Goal: Information Seeking & Learning: Learn about a topic

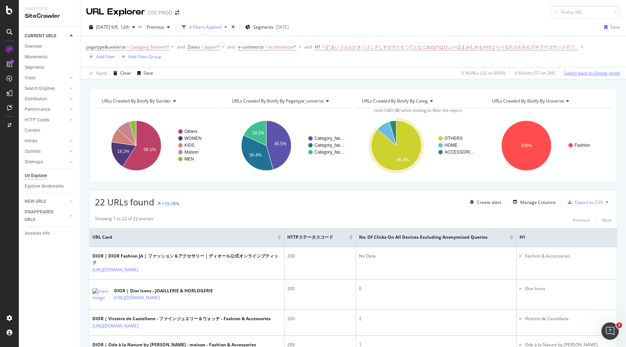
click at [594, 75] on div "Switch back to Simple mode" at bounding box center [592, 73] width 56 height 6
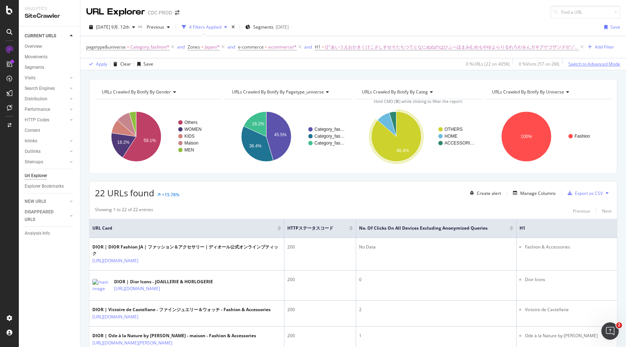
click at [581, 66] on div "Switch to Advanced Mode" at bounding box center [595, 64] width 52 height 6
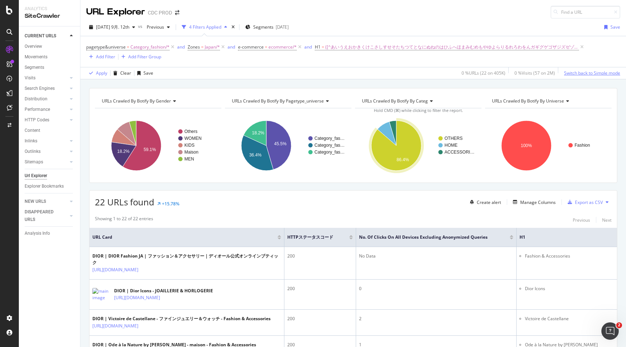
click at [581, 66] on div "pagetype&universe = Category_fashion/* and Zones = Japan/* and e-commerce = eco…" at bounding box center [353, 51] width 534 height 31
click at [129, 29] on div "button" at bounding box center [133, 27] width 9 height 4
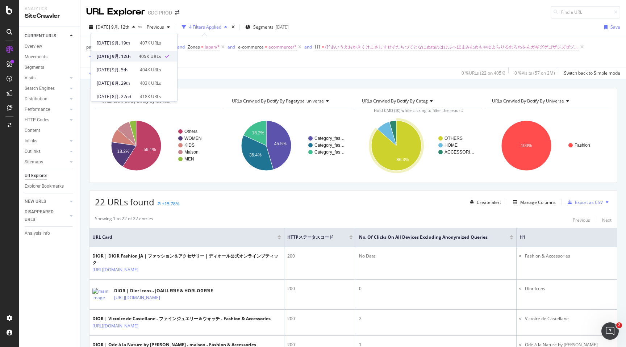
scroll to position [23, 0]
click at [228, 85] on div "URLs Crawled By Botify By gender Chart (by Value) Table Expand Export as CSV Ex…" at bounding box center [353, 87] width 546 height 17
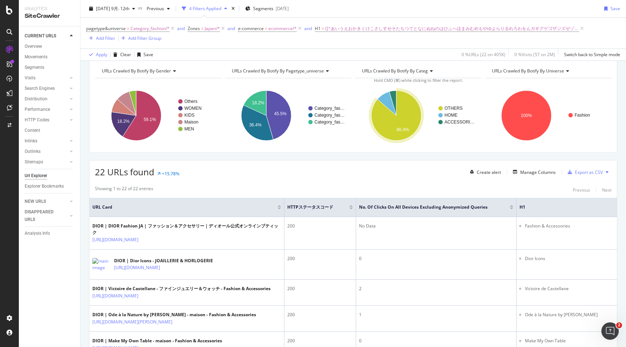
scroll to position [0, 0]
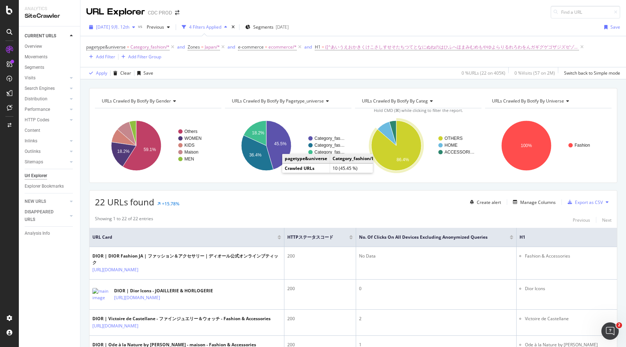
click at [122, 28] on span "2025 9月. 12th" at bounding box center [112, 27] width 33 height 6
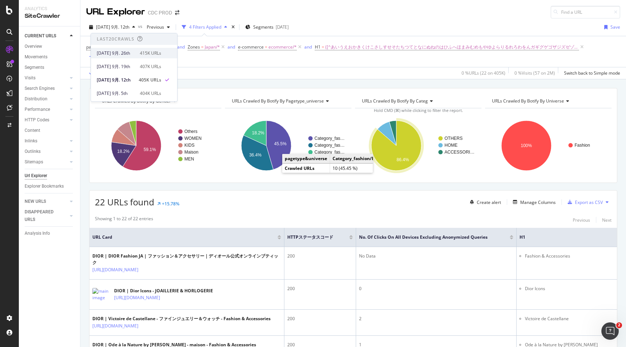
click at [154, 56] on div "415K URLs" at bounding box center [150, 53] width 21 height 7
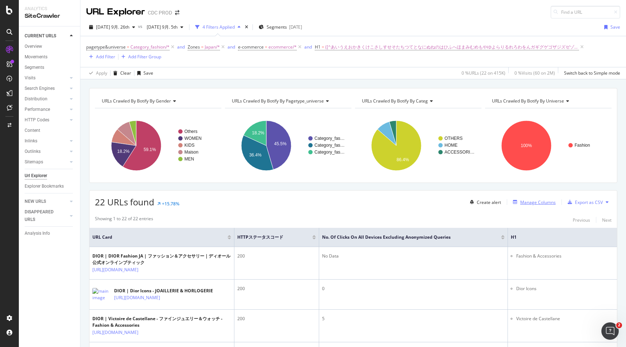
click at [540, 204] on div "Manage Columns" at bounding box center [538, 202] width 36 height 6
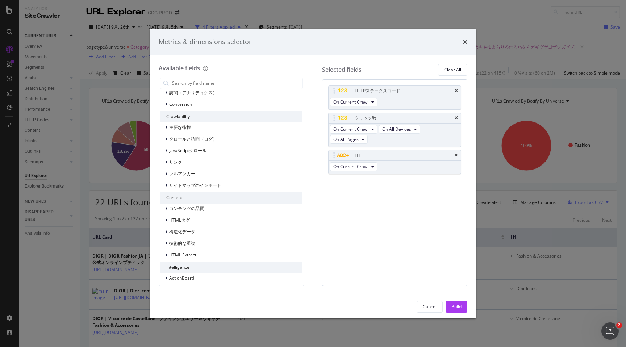
scroll to position [113, 0]
click at [195, 135] on span "クロールと訪問（ログ）" at bounding box center [193, 138] width 48 height 6
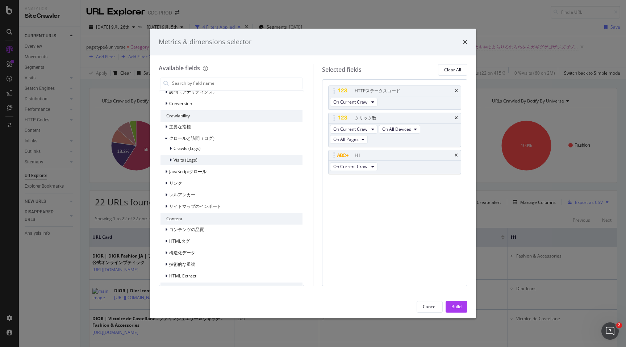
click at [193, 161] on div "Visits (Logs)" at bounding box center [186, 160] width 24 height 6
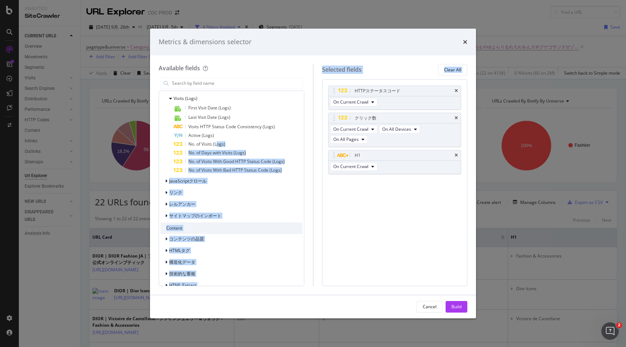
scroll to position [175, 0]
drag, startPoint x: 217, startPoint y: 144, endPoint x: 383, endPoint y: 231, distance: 187.7
click at [383, 231] on div "Available fields Recently Used H1 All fields URLs URLスキームとセグメンテーション Rankings Go…" at bounding box center [313, 175] width 309 height 222
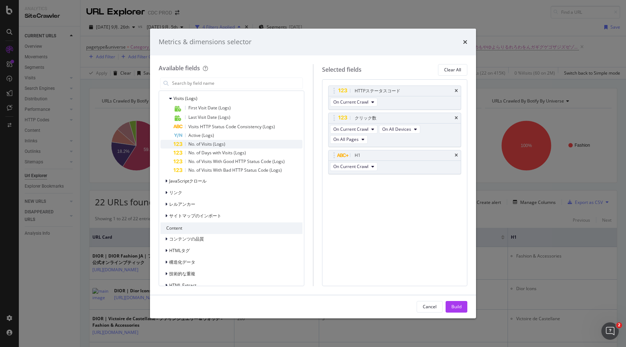
click at [218, 141] on span "No. of Visits (Logs)" at bounding box center [206, 144] width 37 height 6
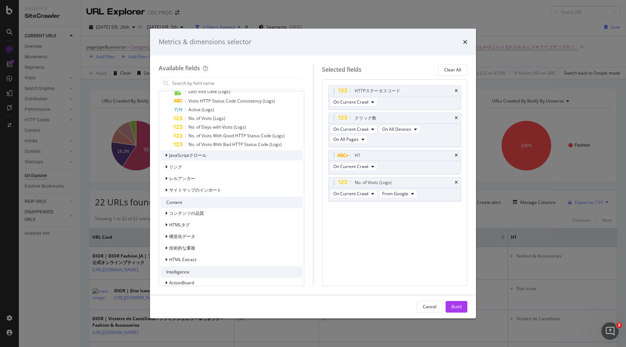
scroll to position [206, 0]
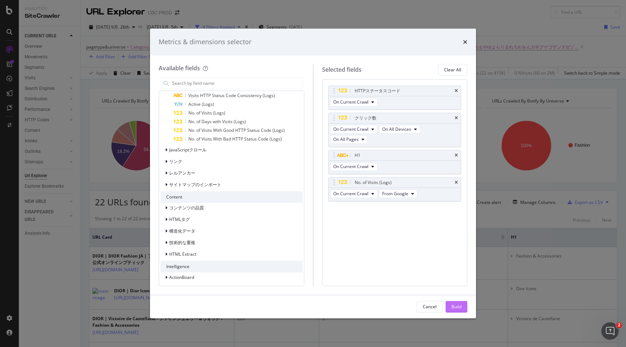
click at [459, 311] on div "Build" at bounding box center [457, 307] width 10 height 11
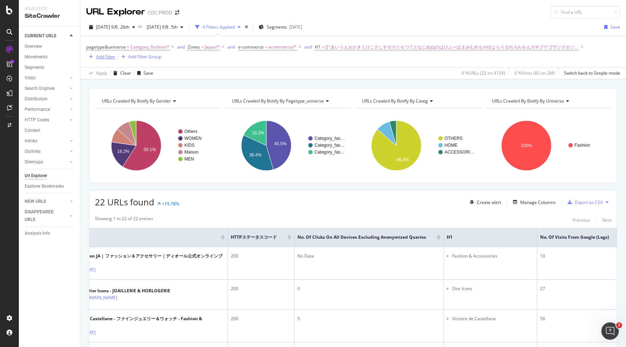
click at [107, 56] on div "Add Filter" at bounding box center [105, 57] width 19 height 6
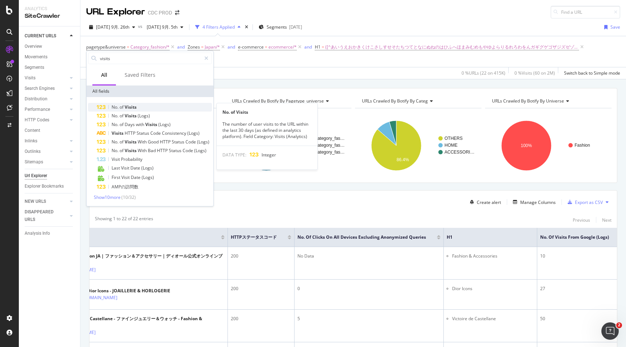
type input "visits"
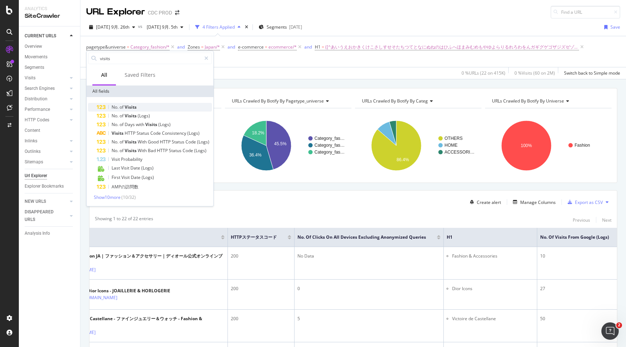
click at [136, 109] on span "Visits" at bounding box center [131, 107] width 12 height 6
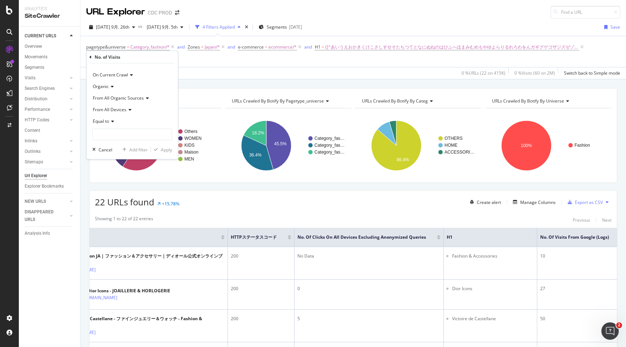
click at [128, 76] on icon at bounding box center [130, 75] width 5 height 4
click at [146, 79] on div "On Current Crawl" at bounding box center [132, 75] width 80 height 12
click at [111, 122] on icon at bounding box center [111, 121] width 5 height 4
click at [118, 173] on span "Greater than" at bounding box center [109, 174] width 26 height 6
click at [115, 137] on input "number" at bounding box center [132, 135] width 80 height 12
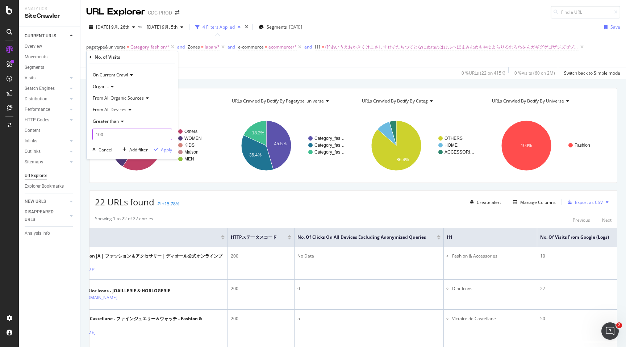
type input "100"
click at [165, 151] on div "Apply" at bounding box center [166, 150] width 11 height 6
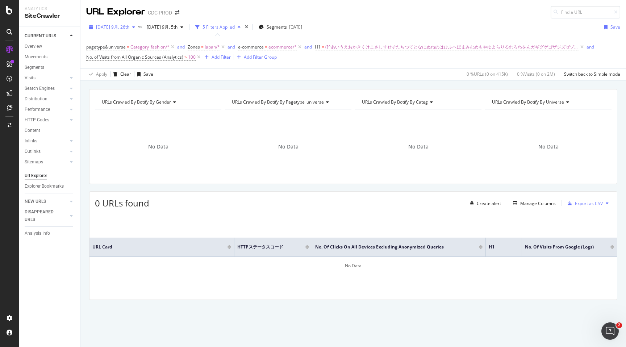
click at [119, 26] on span "2025 9月. 26th" at bounding box center [112, 27] width 33 height 6
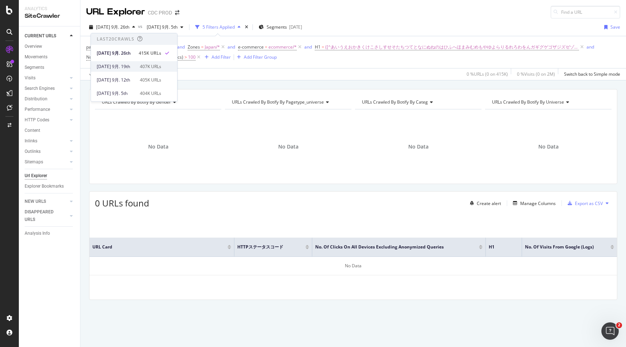
click at [142, 63] on div "407K URLs" at bounding box center [150, 66] width 21 height 7
click at [614, 28] on div "Save" at bounding box center [616, 27] width 10 height 6
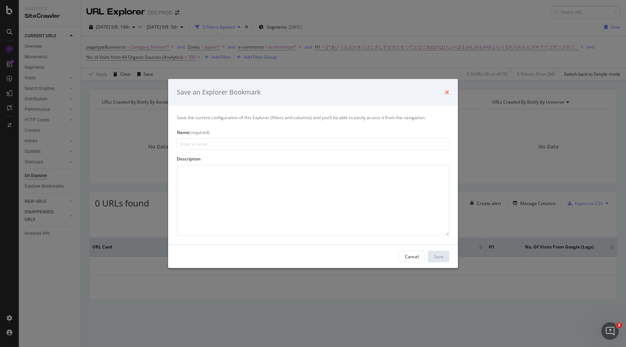
click at [447, 91] on icon "times" at bounding box center [447, 93] width 4 height 6
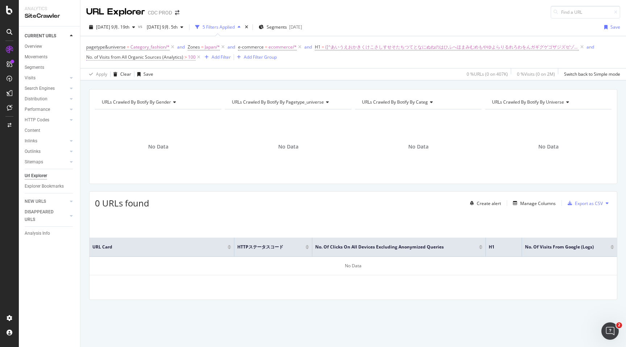
click at [170, 58] on span "No. of Visits from All Organic Sources (Analytics)" at bounding box center [134, 57] width 97 height 6
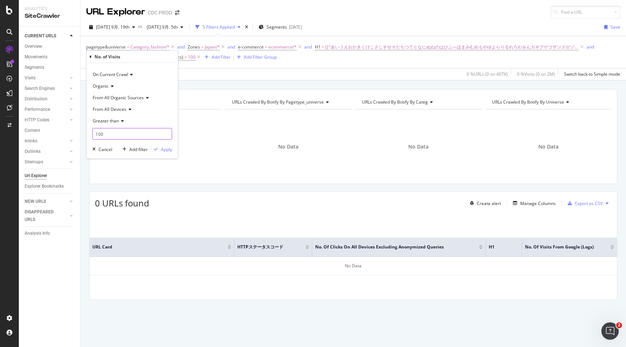
click at [113, 134] on input "100" at bounding box center [132, 134] width 80 height 12
type input "10"
click at [165, 151] on div "Apply" at bounding box center [166, 149] width 11 height 6
